Goal: Information Seeking & Learning: Learn about a topic

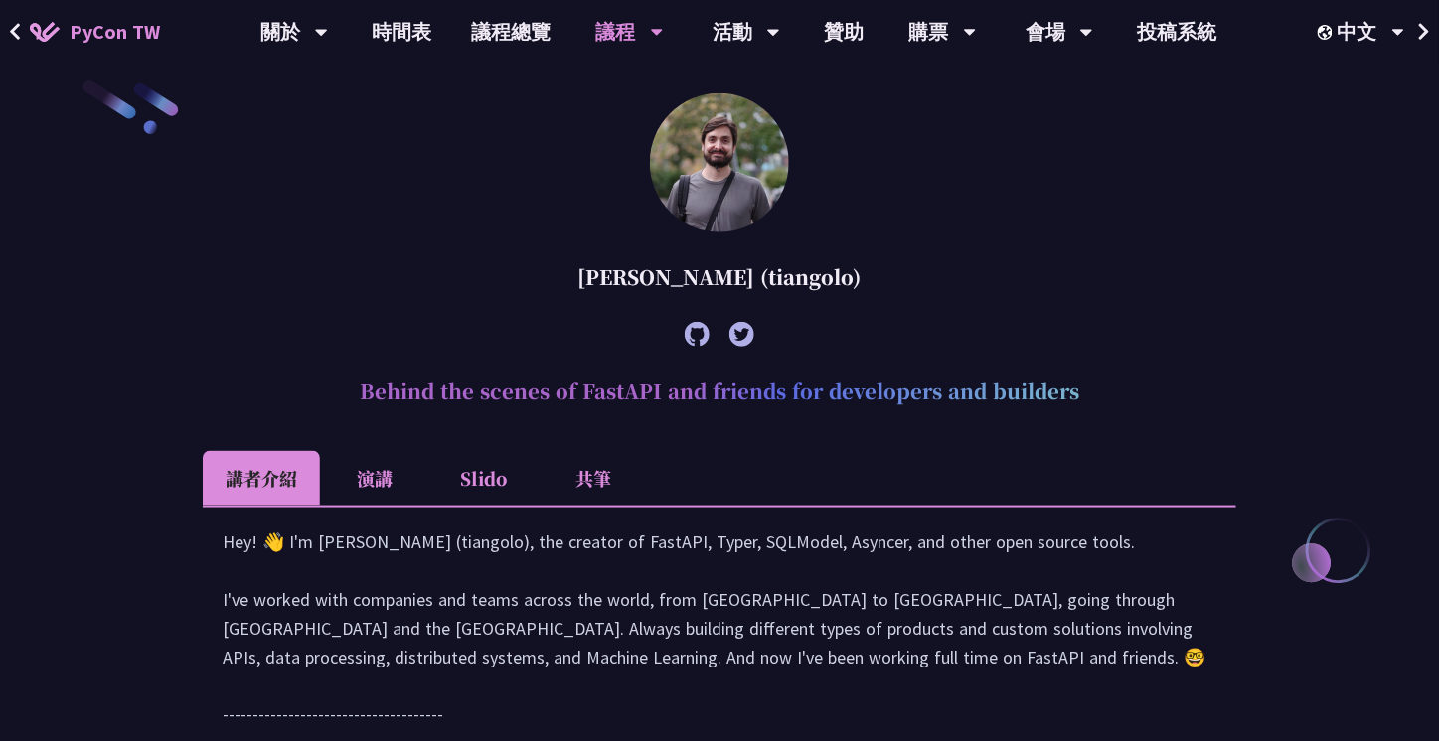
click at [377, 482] on li "演講" at bounding box center [374, 478] width 109 height 55
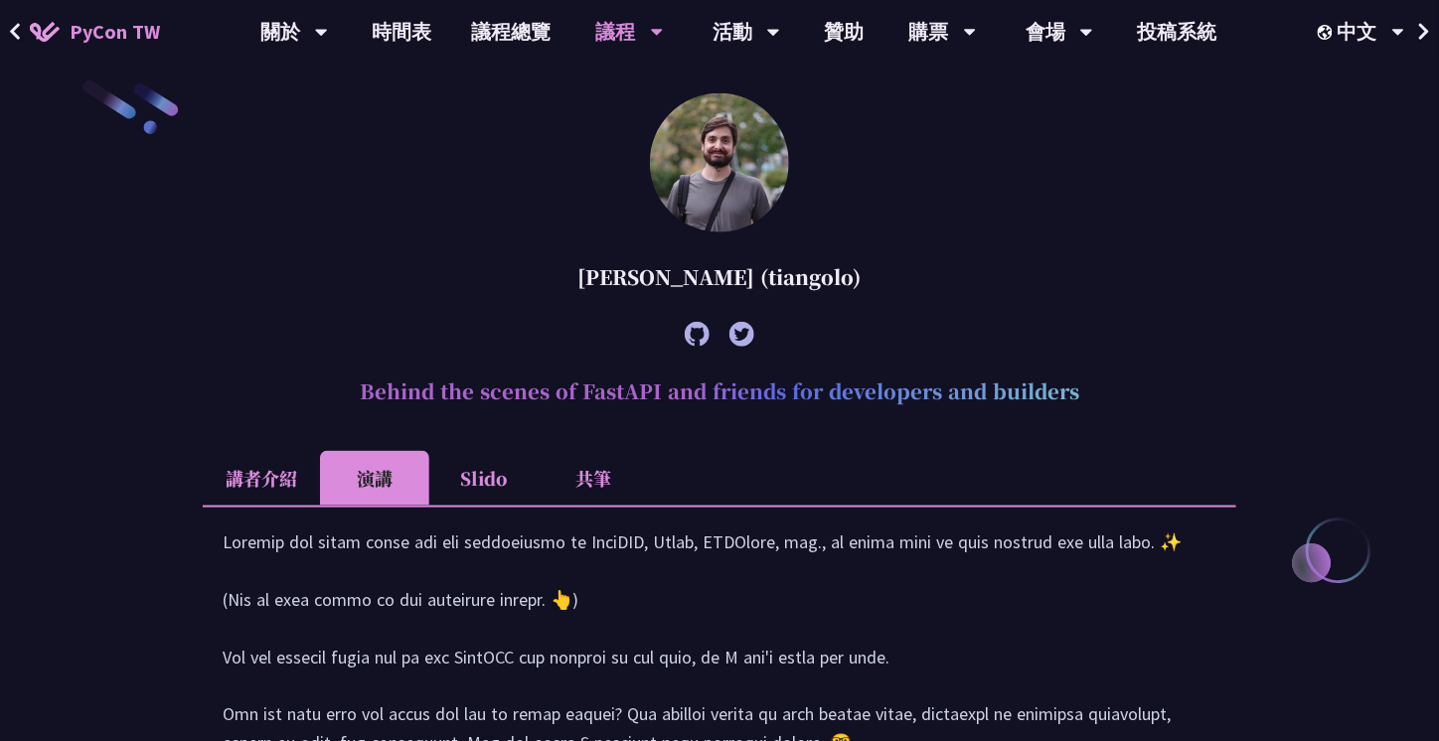
click at [296, 472] on li "講者介紹" at bounding box center [261, 478] width 117 height 55
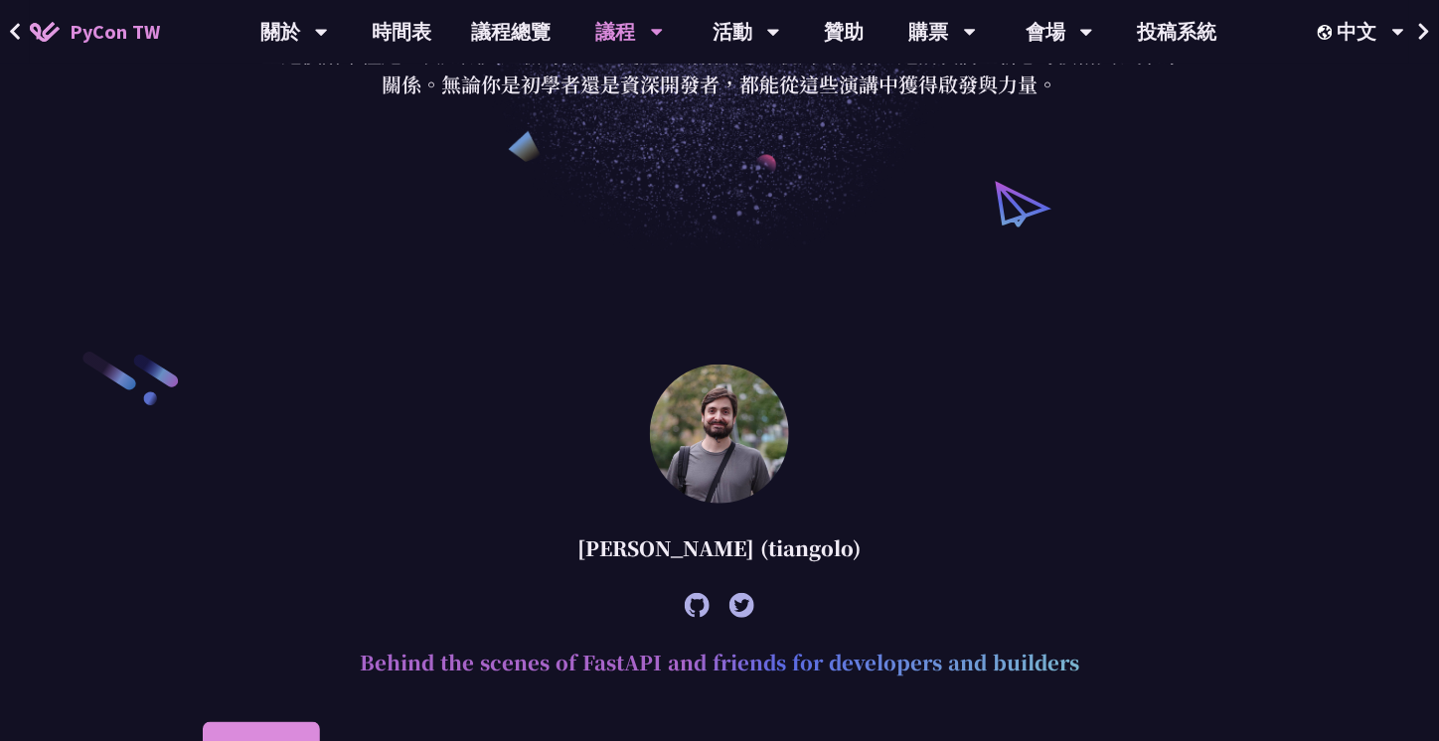
scroll to position [359, 0]
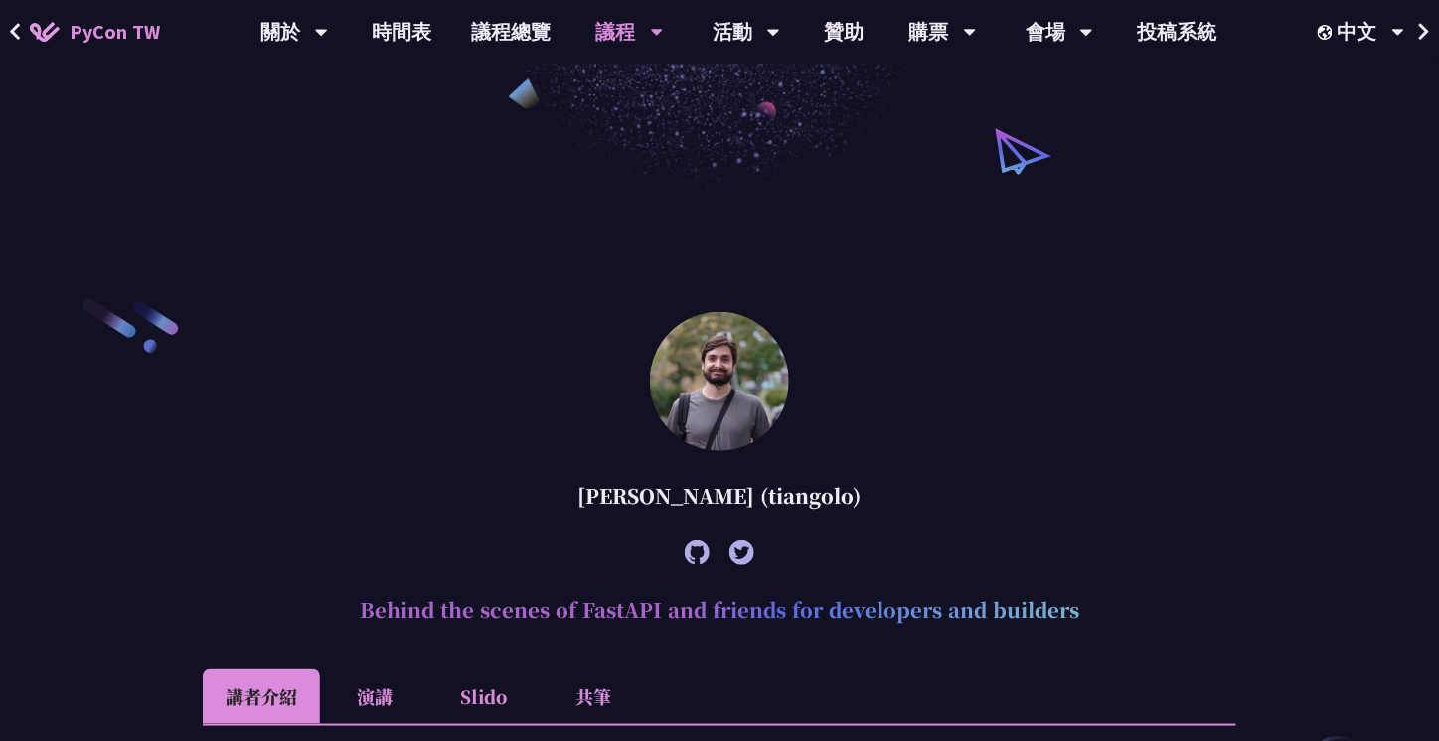
drag, startPoint x: 359, startPoint y: 613, endPoint x: 1082, endPoint y: 620, distance: 723.5
click at [1082, 620] on h2 "Behind the scenes of FastAPI and friends for developers and builders" at bounding box center [720, 610] width 1034 height 60
copy h2 "Behind the scenes of FastAPI and friends for developers and builders"
click at [571, 493] on div "[PERSON_NAME] (tiangolo)" at bounding box center [720, 496] width 1034 height 60
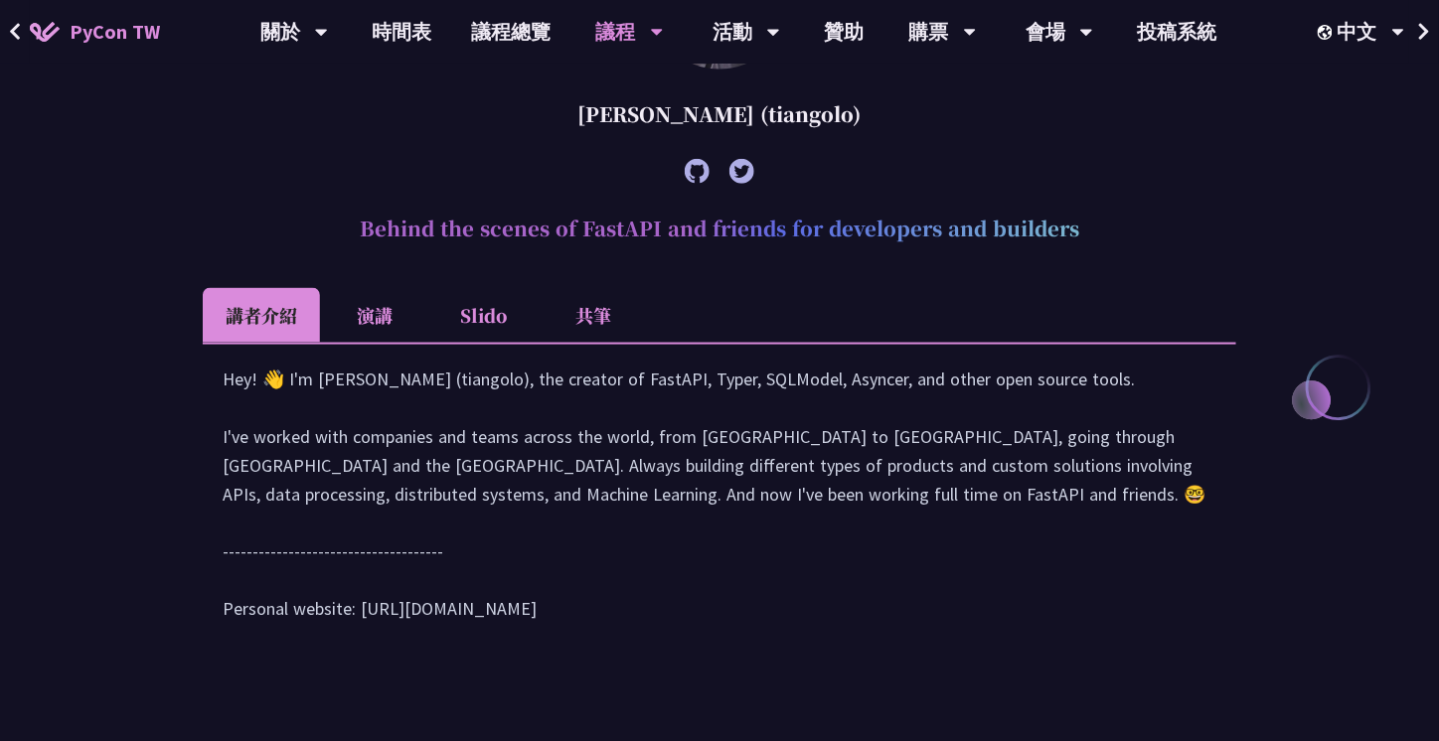
scroll to position [741, 0]
click at [490, 323] on li "Slido" at bounding box center [483, 314] width 109 height 55
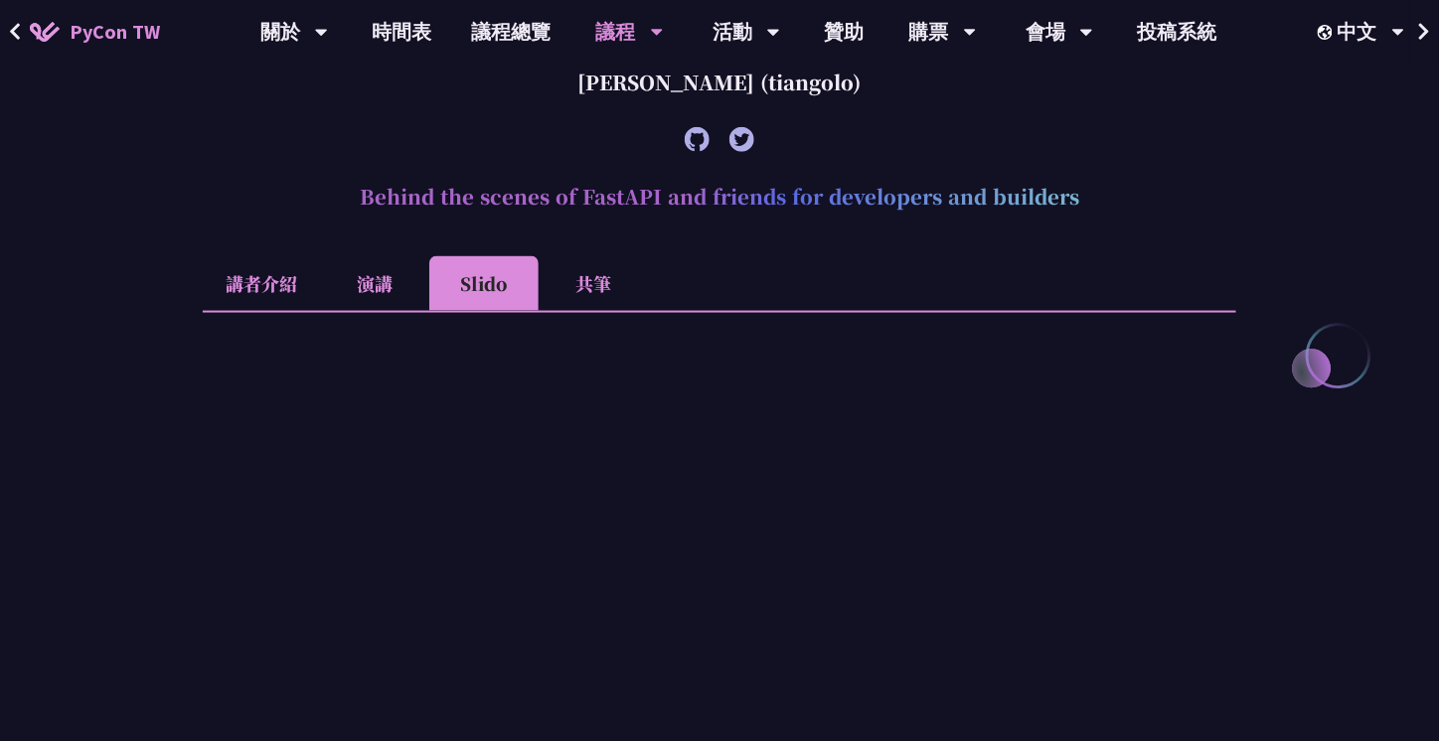
scroll to position [922, 0]
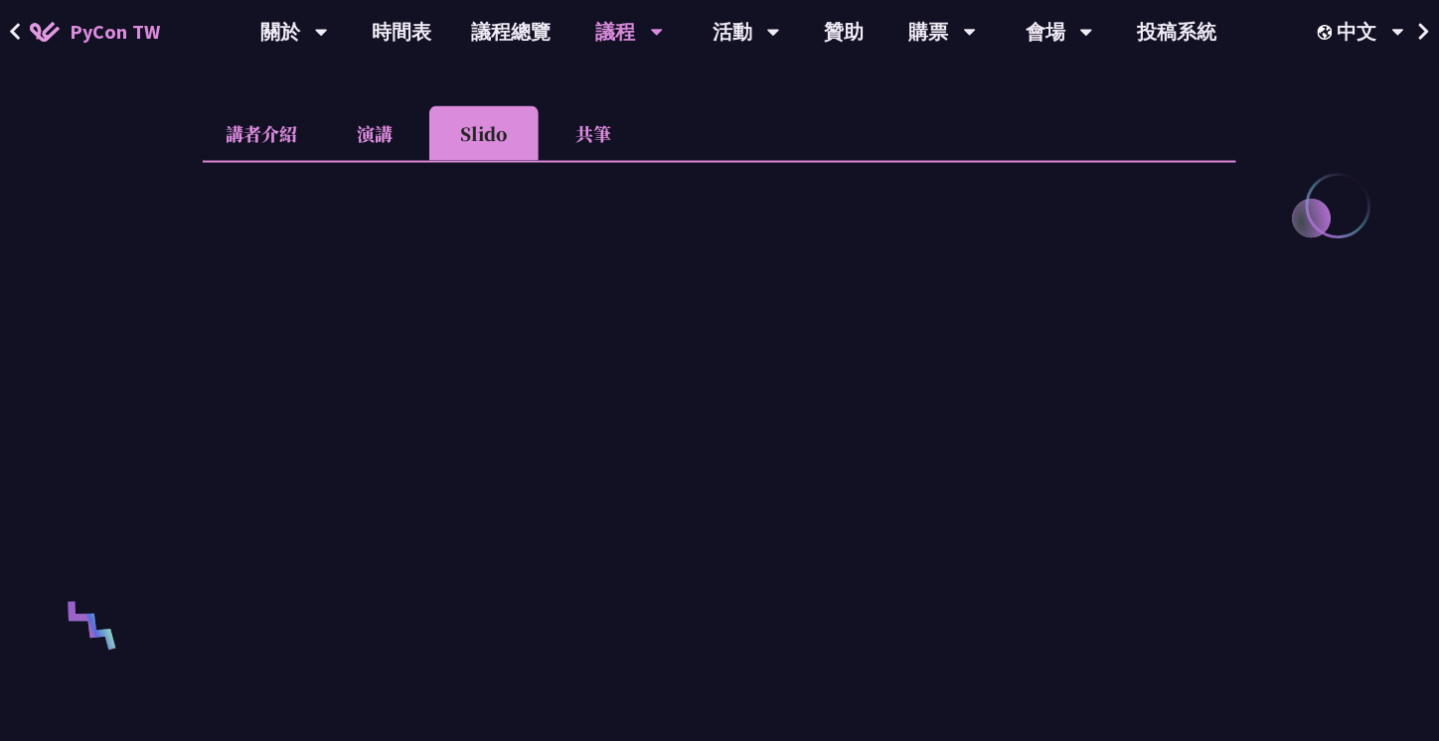
click at [588, 135] on li "共筆" at bounding box center [593, 133] width 109 height 55
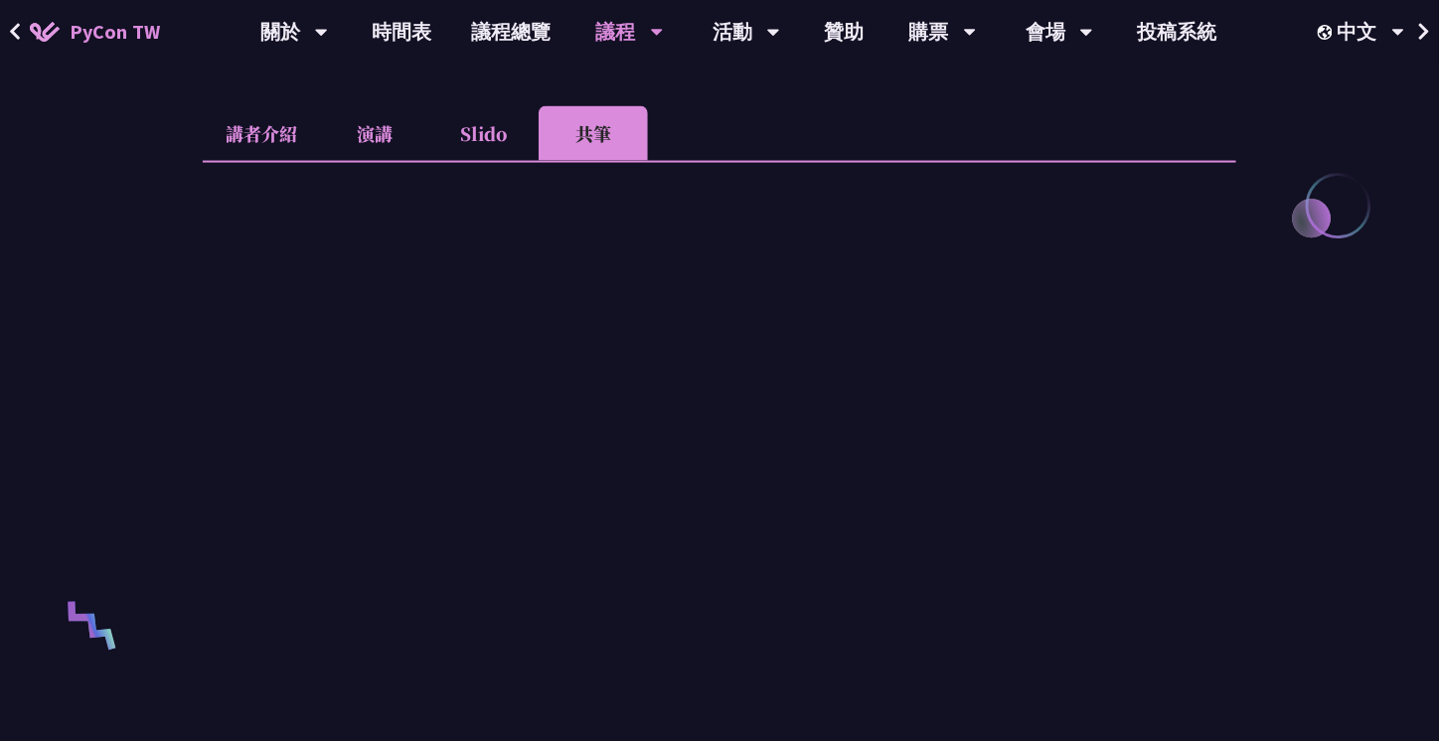
click at [298, 136] on li "講者介紹" at bounding box center [261, 133] width 117 height 55
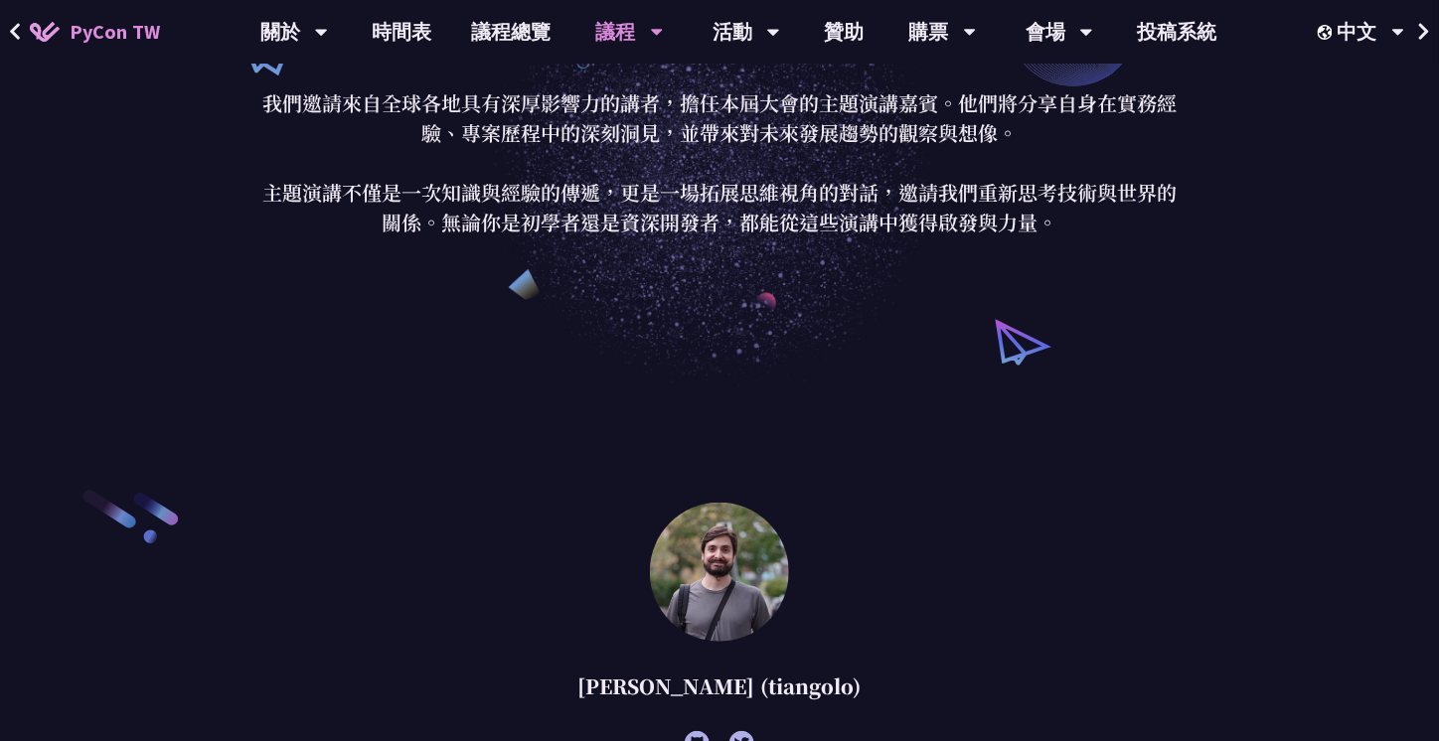
scroll to position [135, 0]
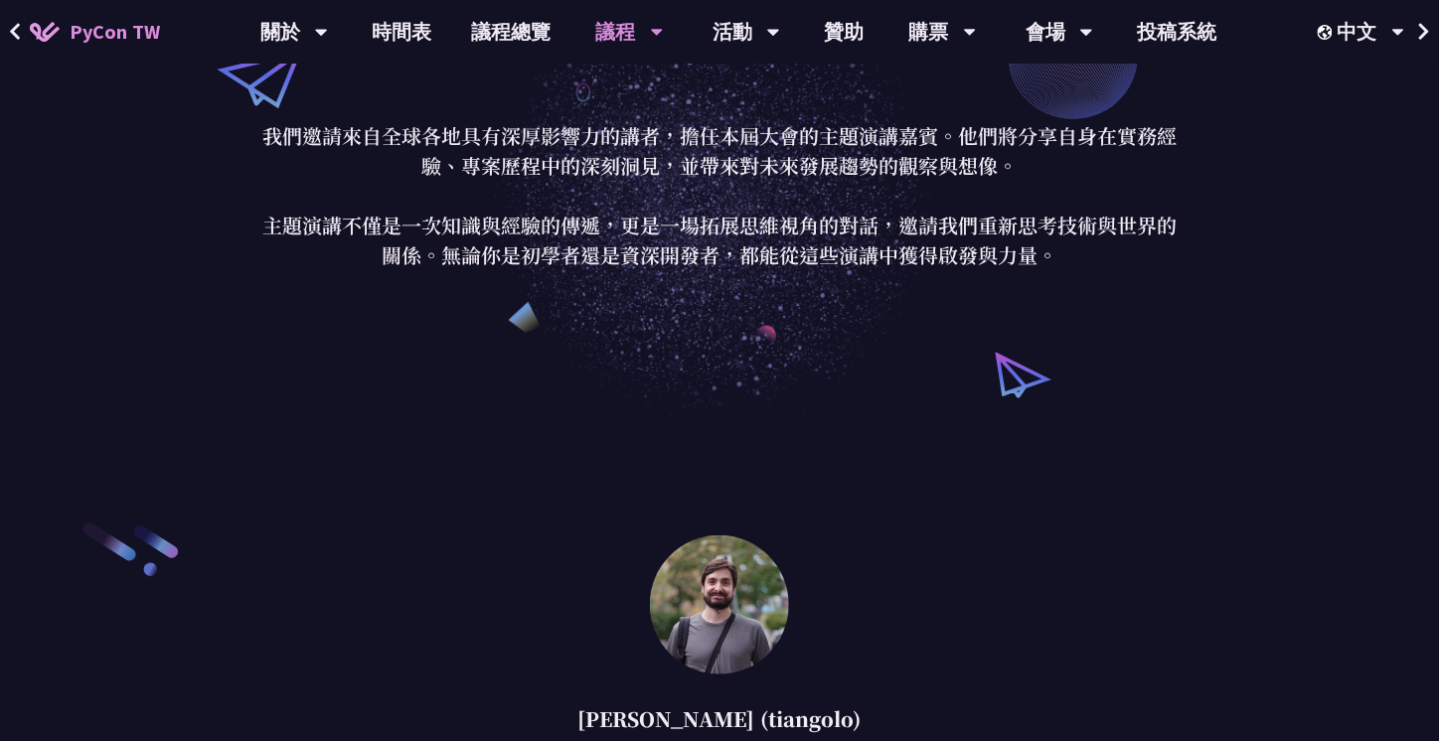
click at [732, 579] on img at bounding box center [719, 605] width 139 height 139
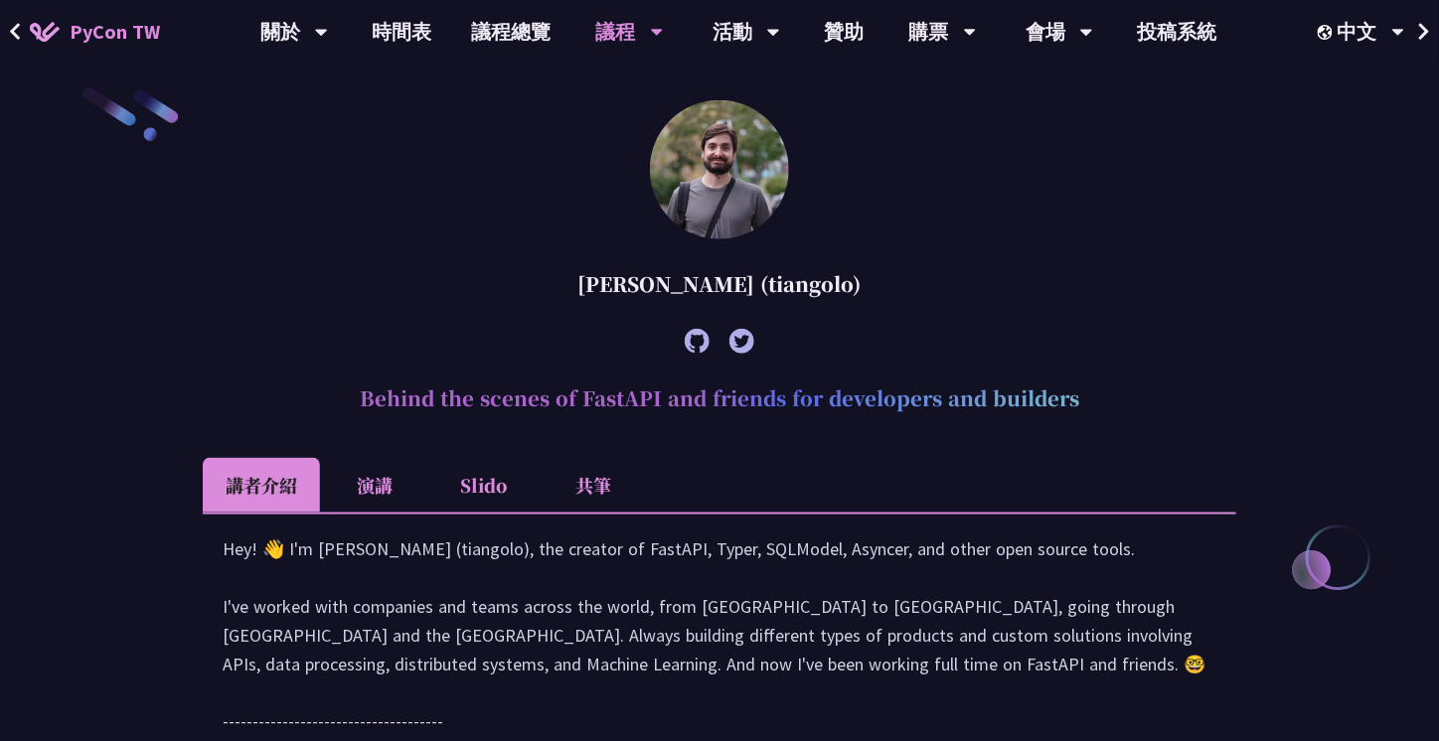
scroll to position [546, 0]
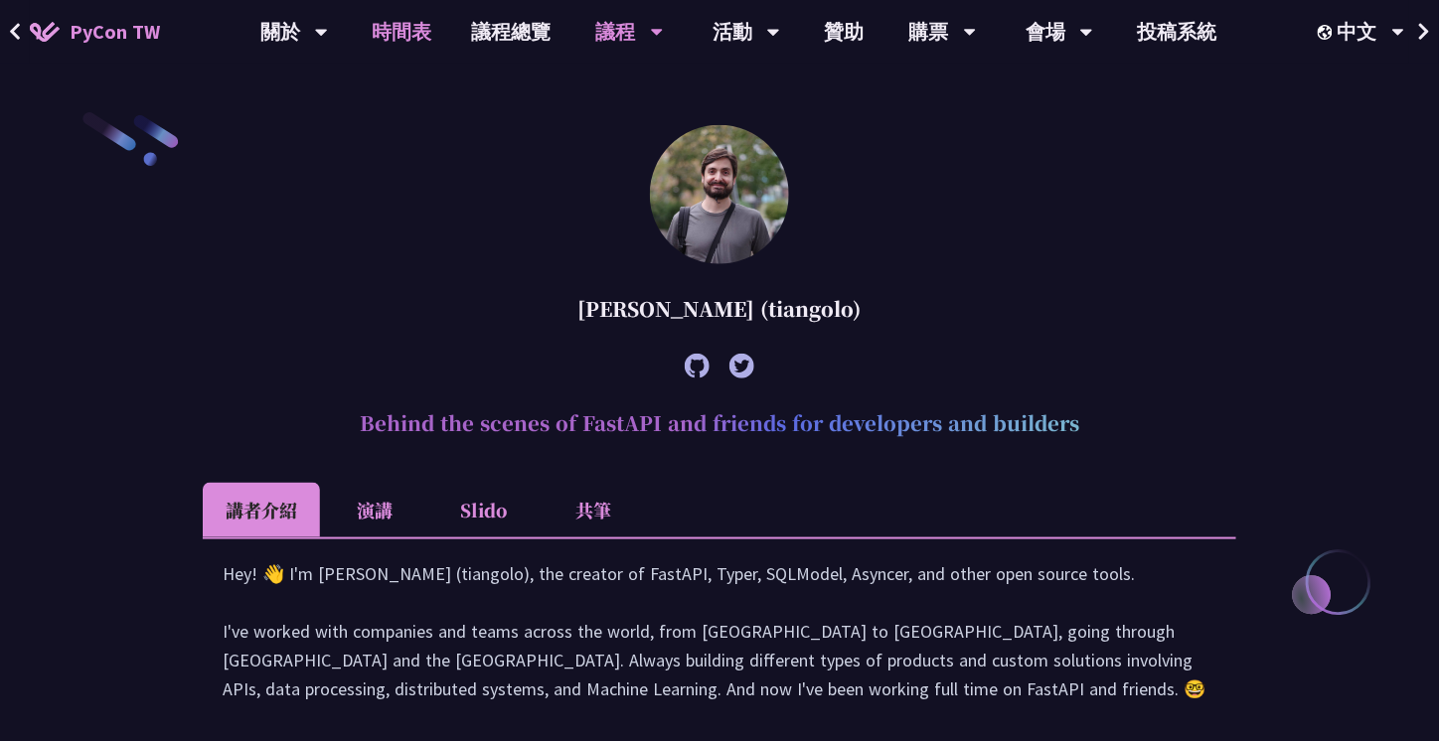
click at [386, 37] on link "時間表" at bounding box center [402, 32] width 99 height 64
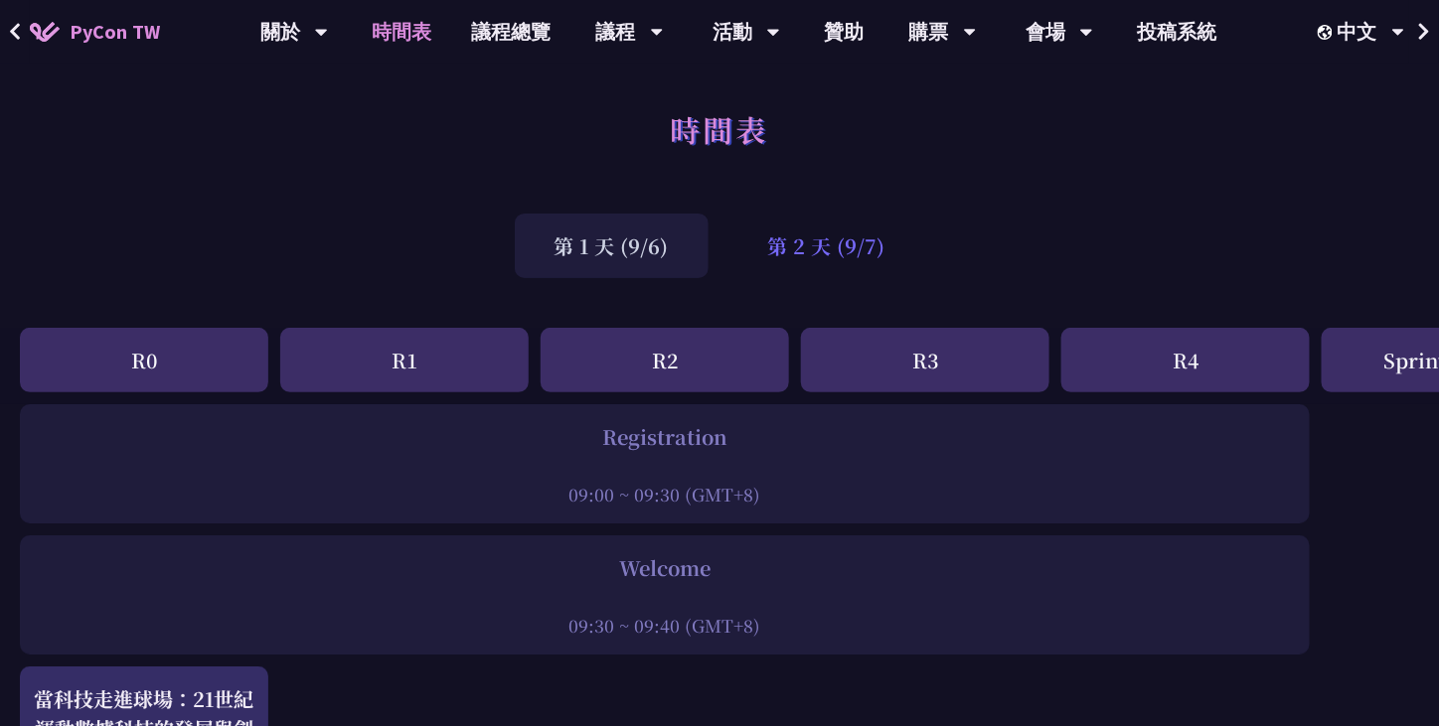
click at [804, 246] on div "第 2 天 (9/7)" at bounding box center [826, 246] width 197 height 65
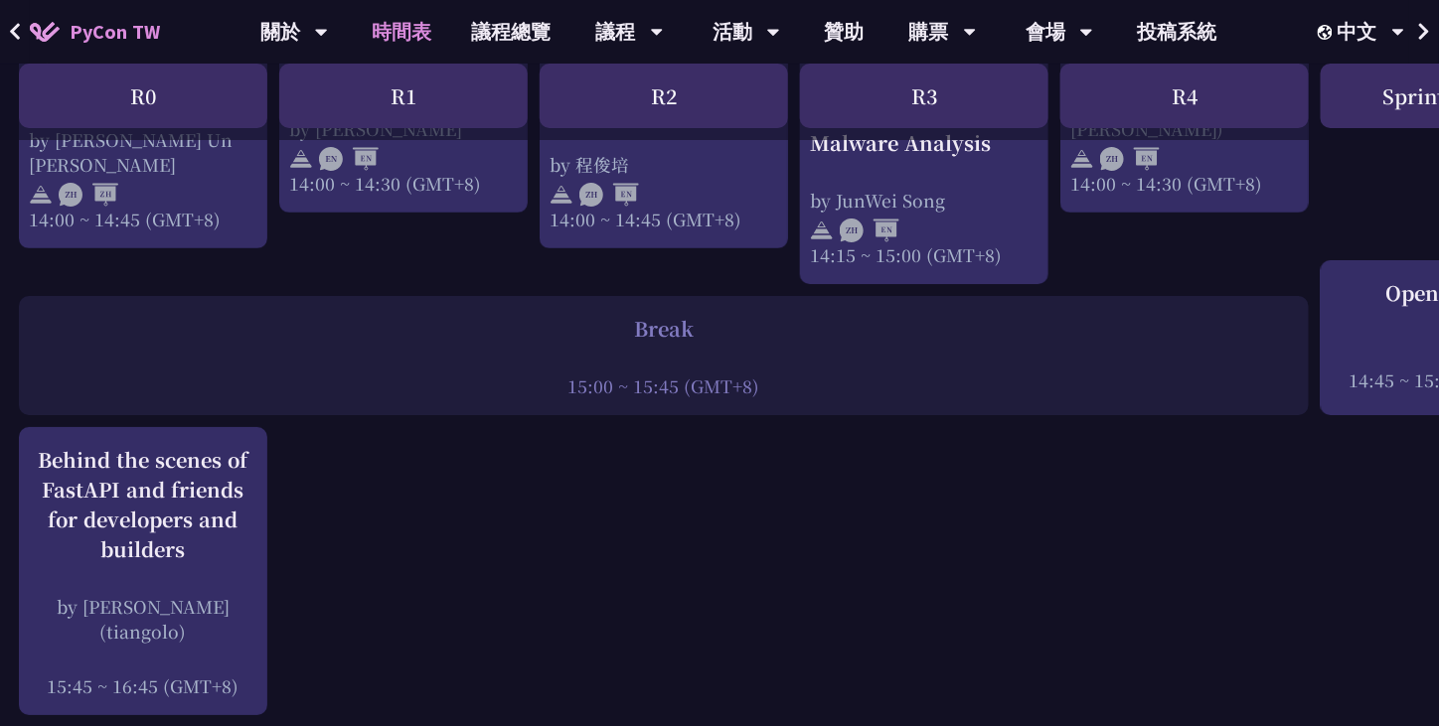
scroll to position [2341, 1]
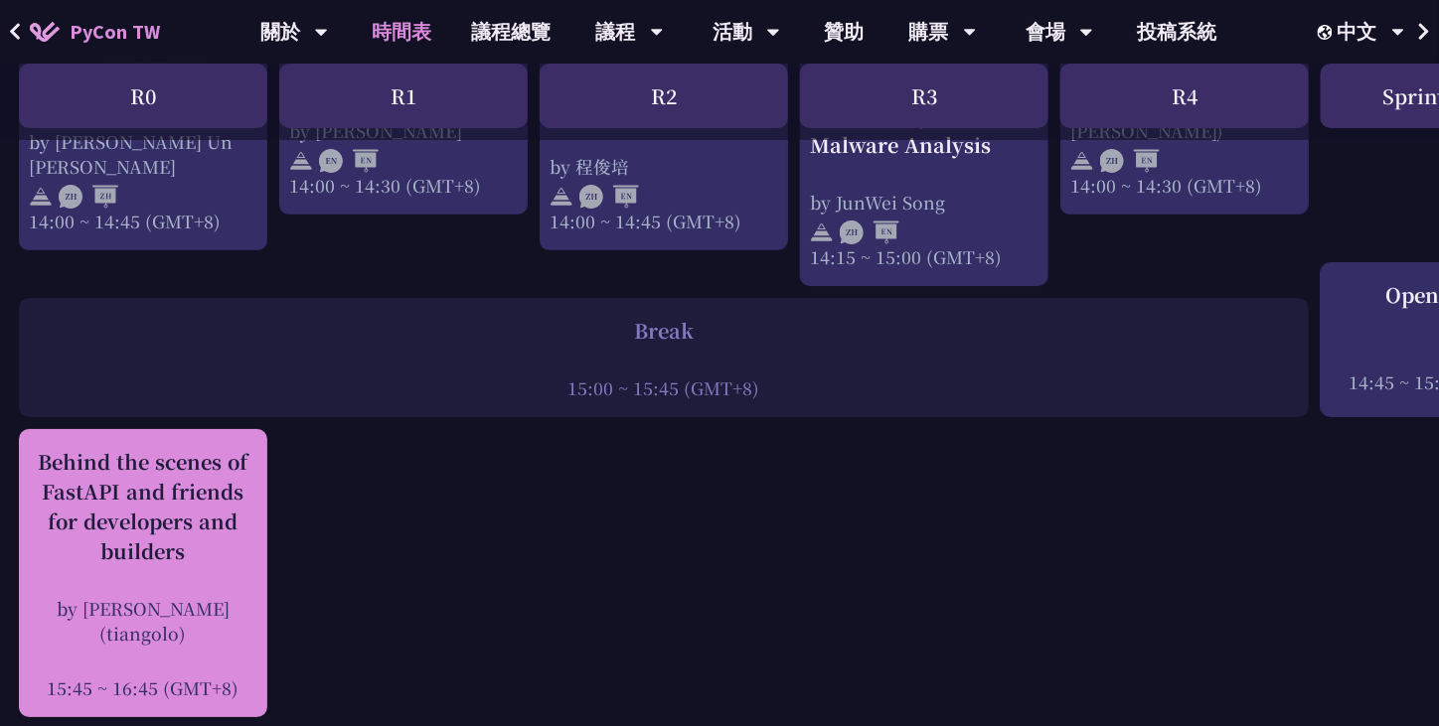
click at [221, 480] on div "Behind the scenes of FastAPI and friends for developers and builders" at bounding box center [143, 506] width 229 height 119
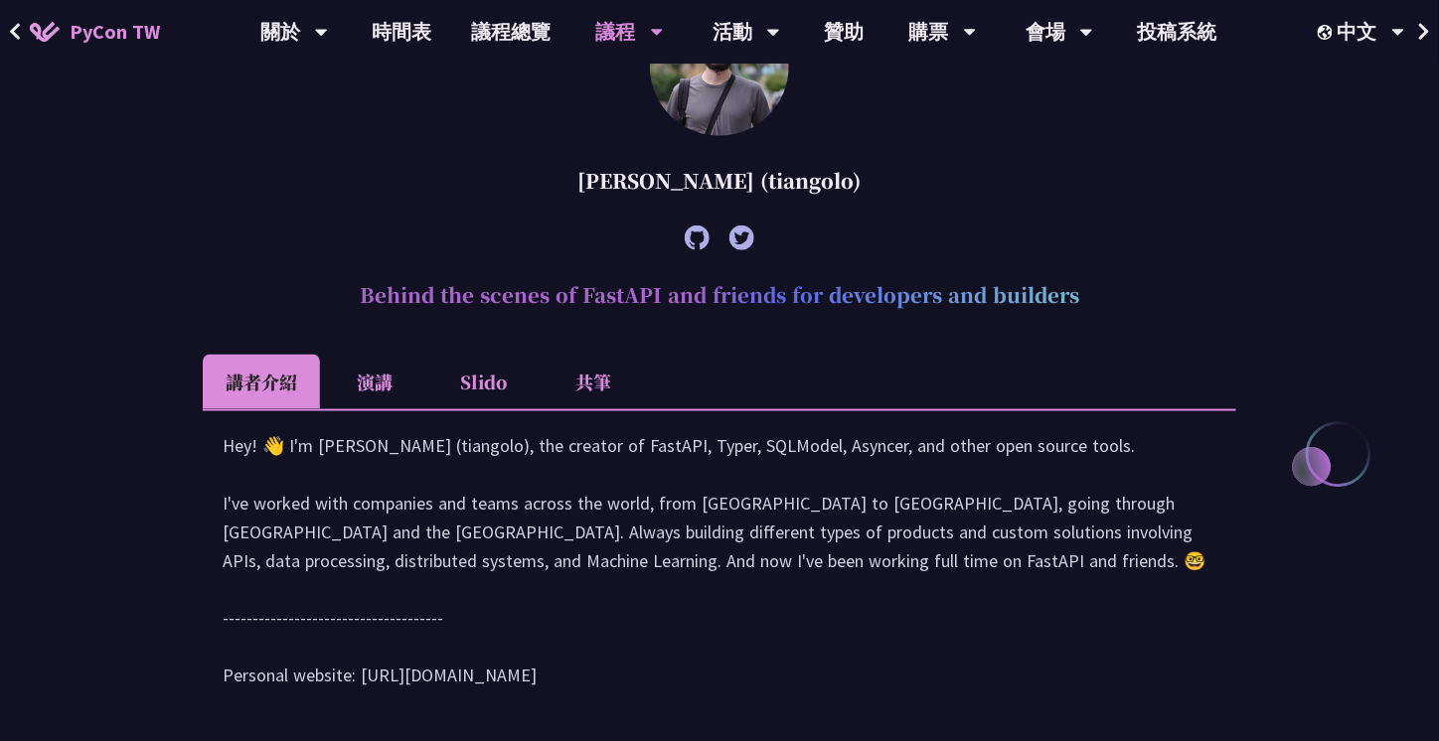
scroll to position [574, 0]
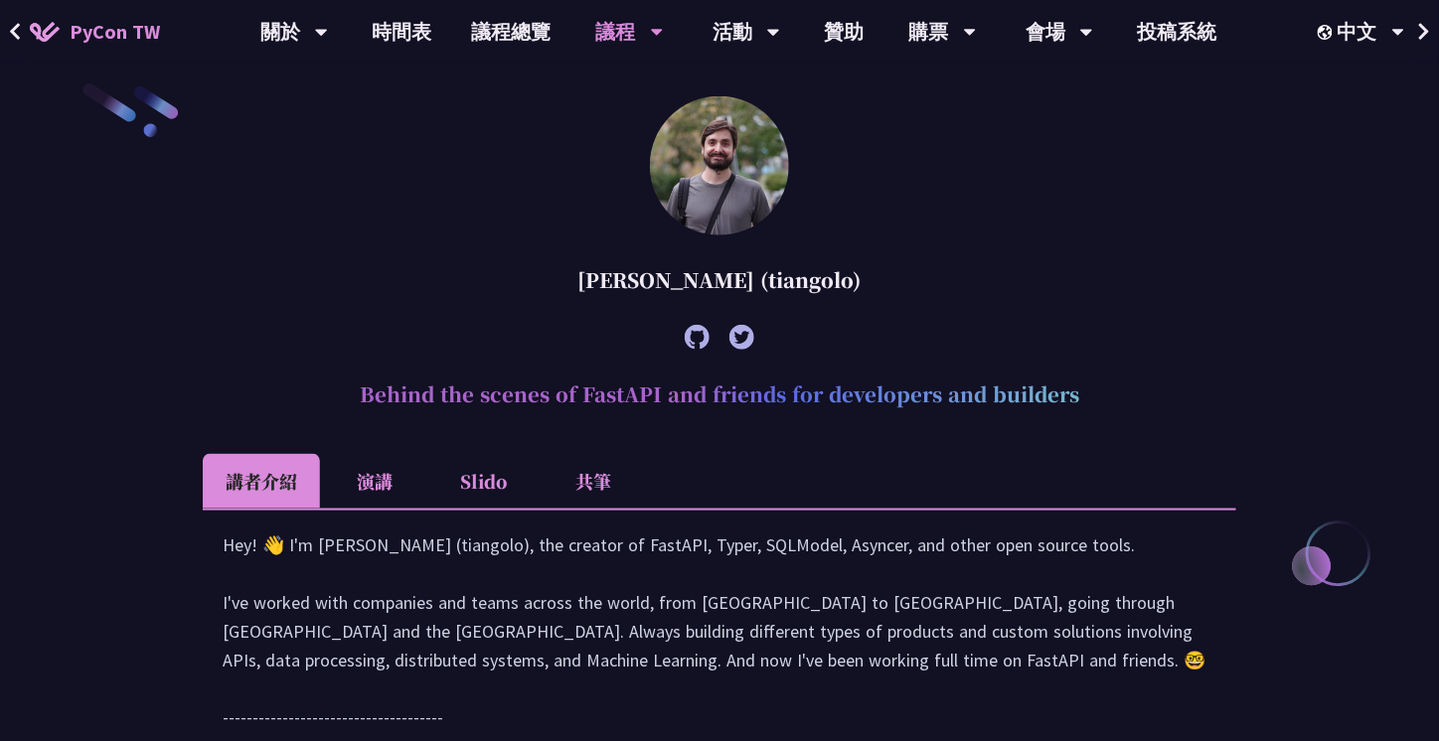
click at [387, 477] on li "演講" at bounding box center [374, 481] width 109 height 55
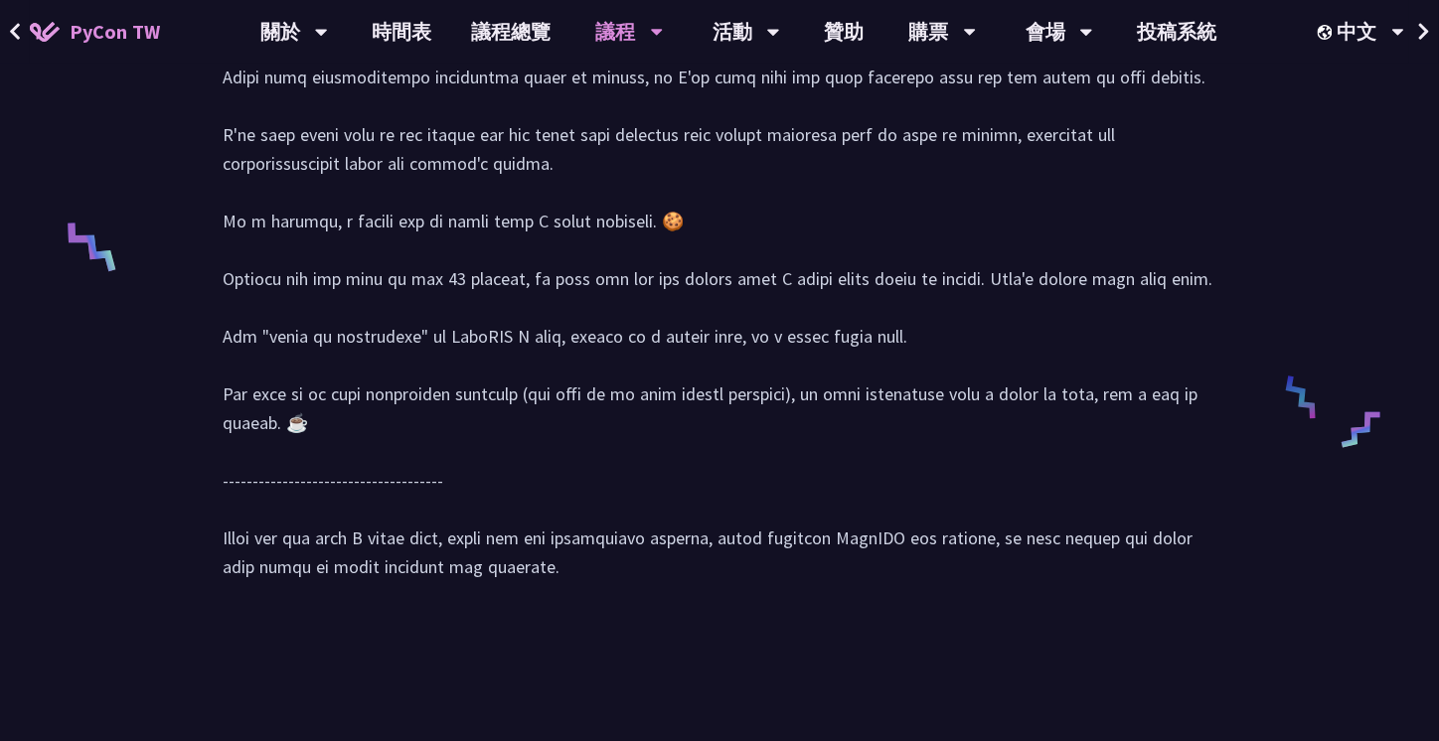
scroll to position [1301, 0]
click at [133, 40] on span "PyCon TW" at bounding box center [115, 32] width 90 height 30
